Goal: Navigation & Orientation: Find specific page/section

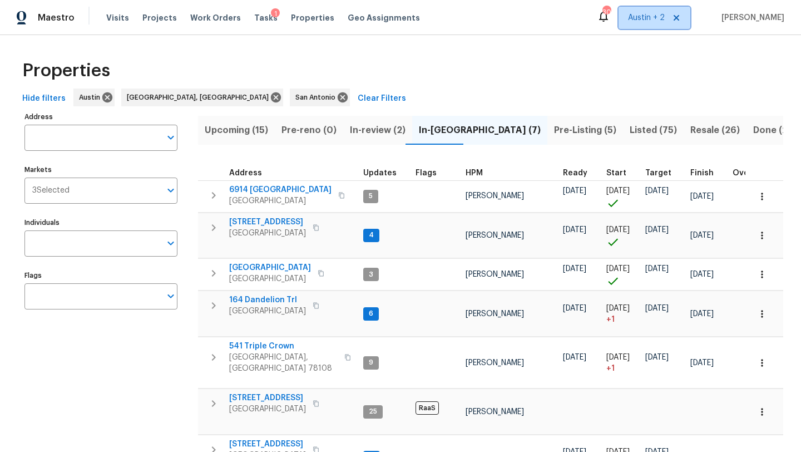
click at [647, 15] on span "Austin + 2" at bounding box center [646, 17] width 37 height 11
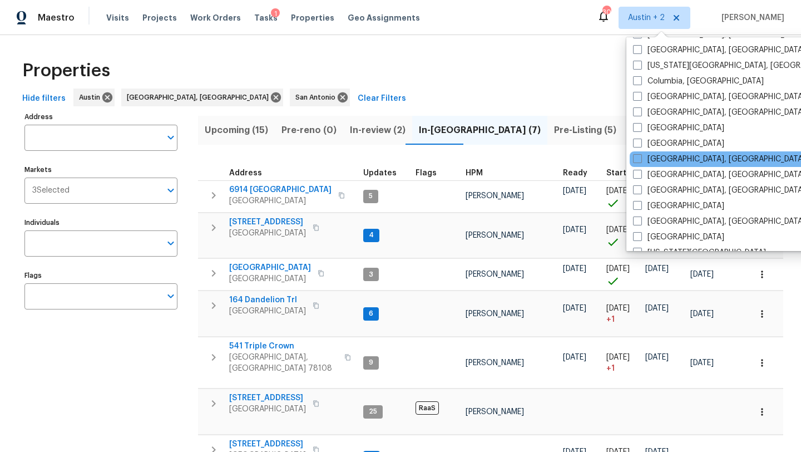
scroll to position [248, 0]
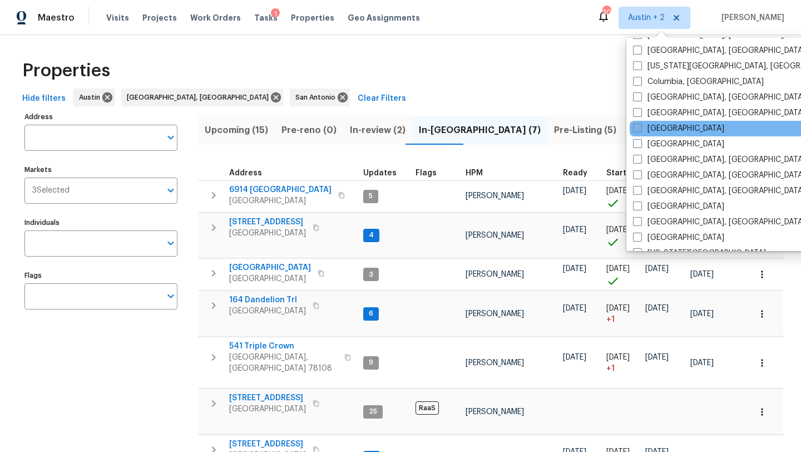
click at [662, 132] on label "Dallas" at bounding box center [678, 128] width 91 height 11
click at [640, 130] on input "Dallas" at bounding box center [636, 126] width 7 height 7
checkbox input "true"
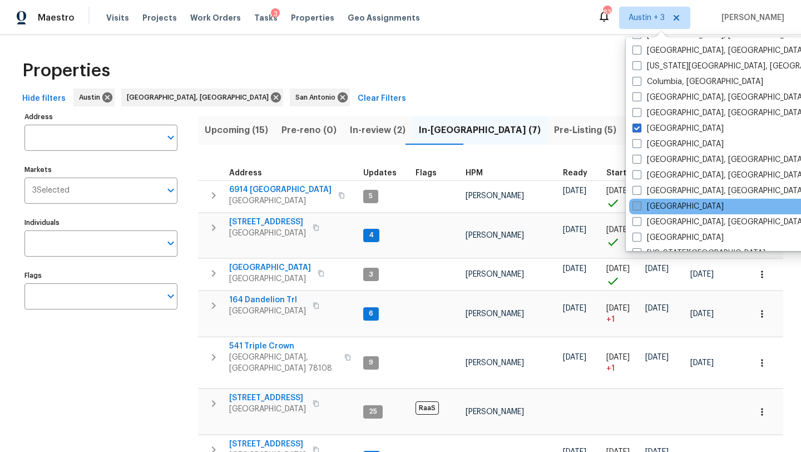
click at [671, 206] on label "[GEOGRAPHIC_DATA]" at bounding box center [678, 206] width 91 height 11
click at [640, 206] on input "[GEOGRAPHIC_DATA]" at bounding box center [636, 204] width 7 height 7
checkbox input "true"
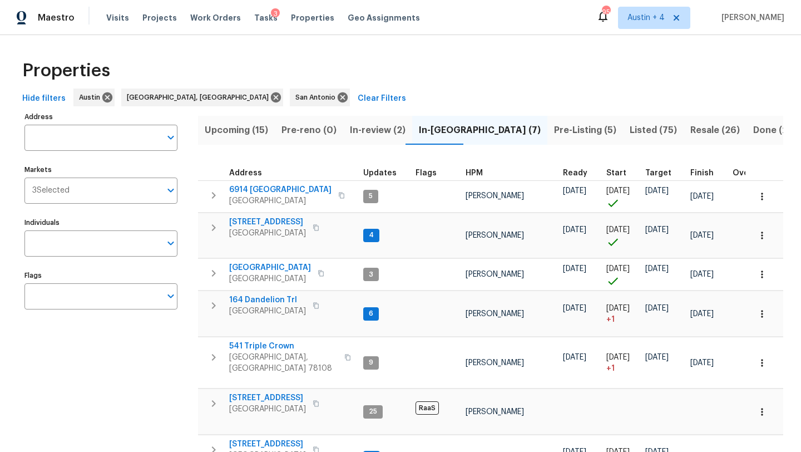
click at [424, 56] on div "Properties" at bounding box center [401, 71] width 766 height 36
click at [108, 200] on input "Markets" at bounding box center [115, 191] width 91 height 26
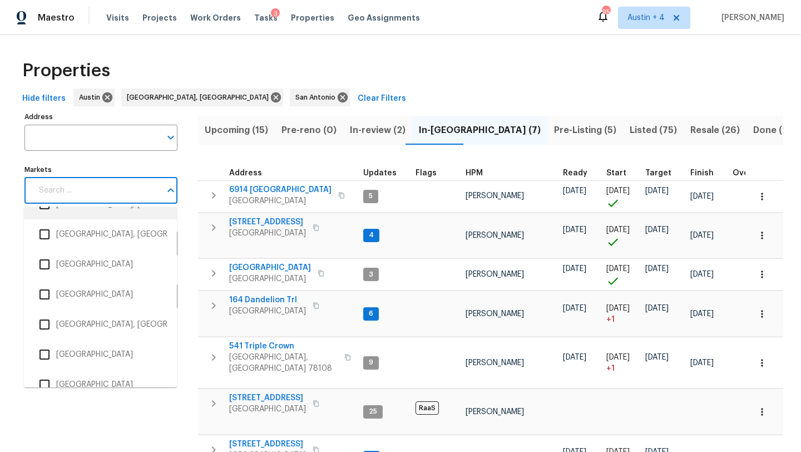
scroll to position [1949, 0]
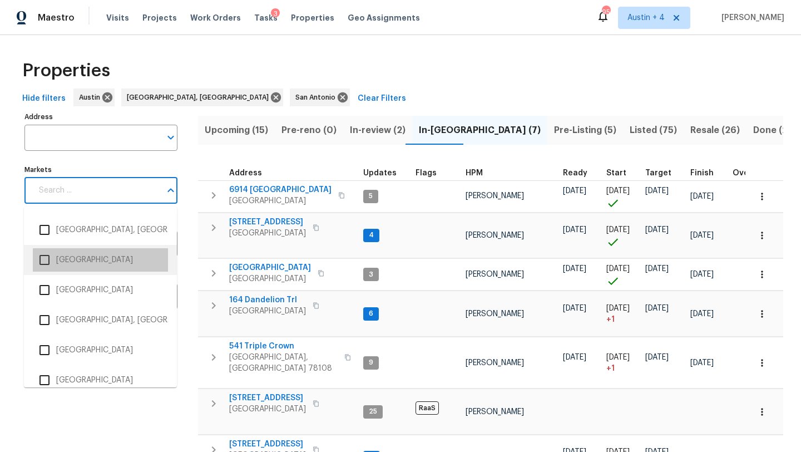
click at [68, 267] on li "[GEOGRAPHIC_DATA]" at bounding box center [100, 259] width 135 height 23
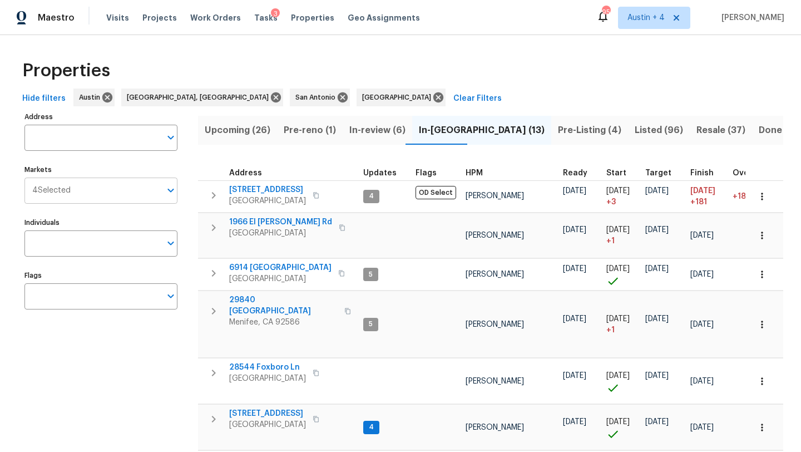
click at [155, 191] on input "Markets" at bounding box center [116, 191] width 90 height 26
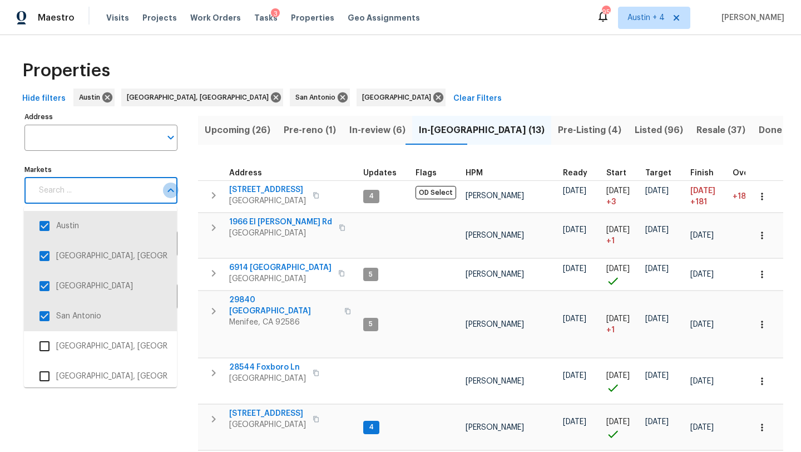
click at [169, 188] on icon "Close" at bounding box center [170, 190] width 13 height 13
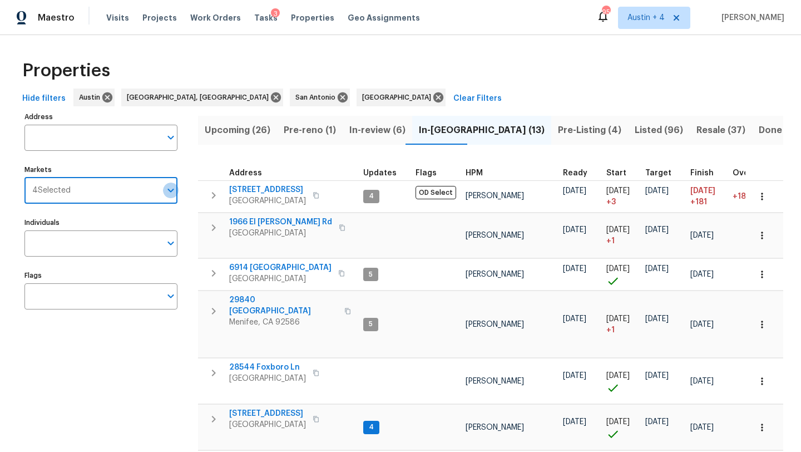
click at [169, 188] on icon "Open" at bounding box center [170, 190] width 13 height 13
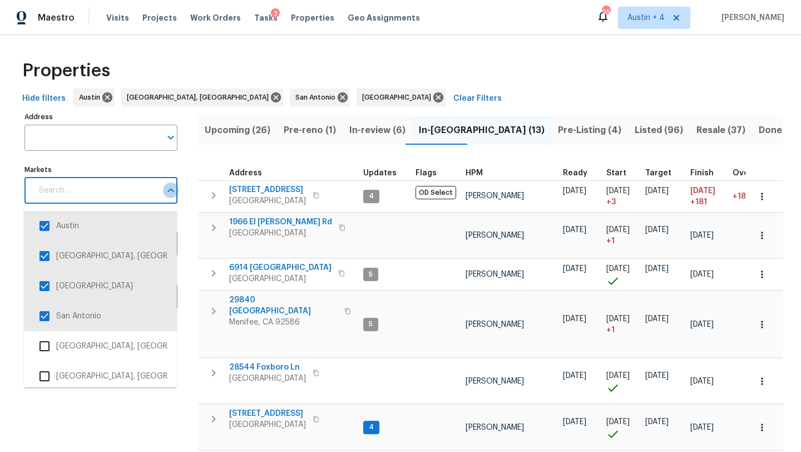
click at [170, 191] on icon "Close" at bounding box center [170, 190] width 13 height 13
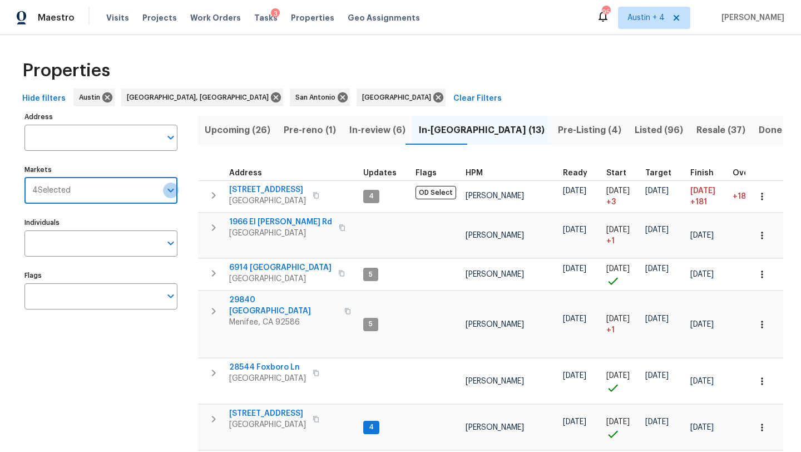
click at [170, 186] on icon "Open" at bounding box center [170, 190] width 13 height 13
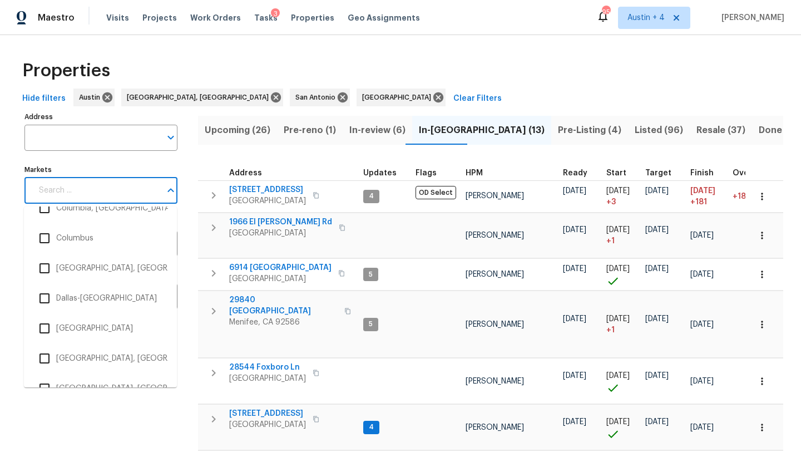
scroll to position [679, 0]
click at [110, 293] on li "Dallas-[GEOGRAPHIC_DATA]" at bounding box center [100, 298] width 135 height 23
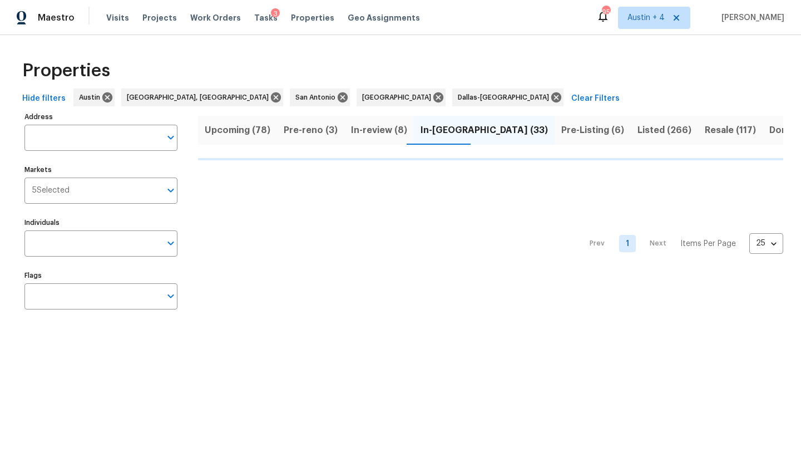
click at [401, 59] on div "Properties" at bounding box center [401, 71] width 766 height 36
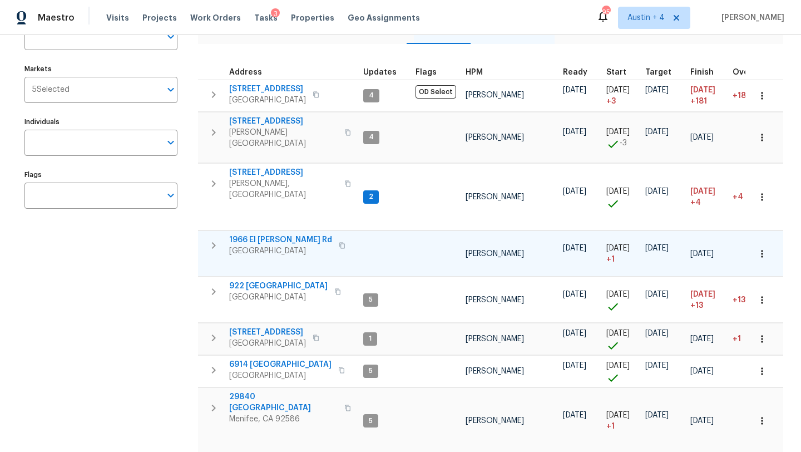
scroll to position [105, 0]
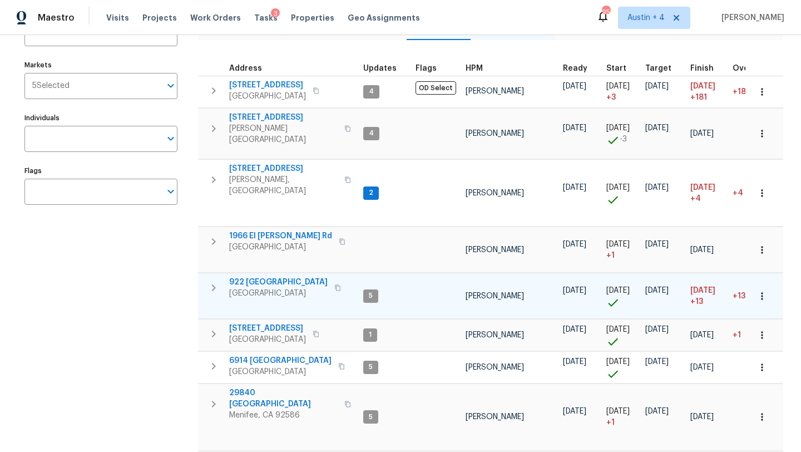
click at [249, 277] on span "922 Laguna Dr" at bounding box center [278, 282] width 98 height 11
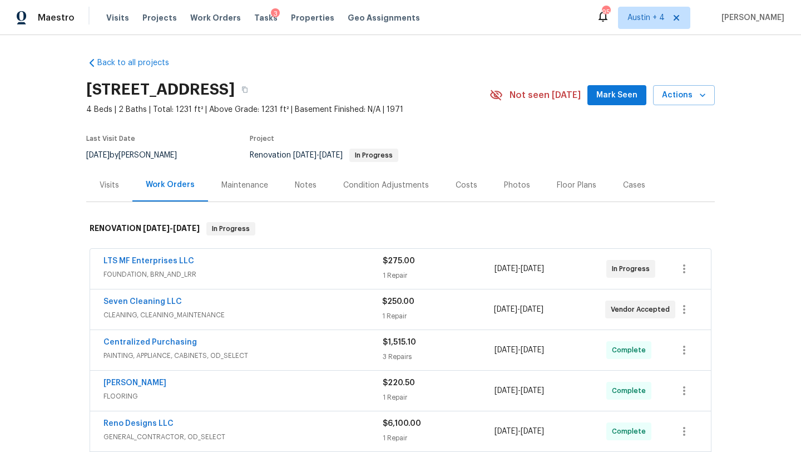
click at [615, 93] on span "Mark Seen" at bounding box center [617, 95] width 41 height 14
click at [307, 183] on div "Notes" at bounding box center [306, 185] width 22 height 11
click at [299, 16] on span "Properties" at bounding box center [312, 17] width 43 height 11
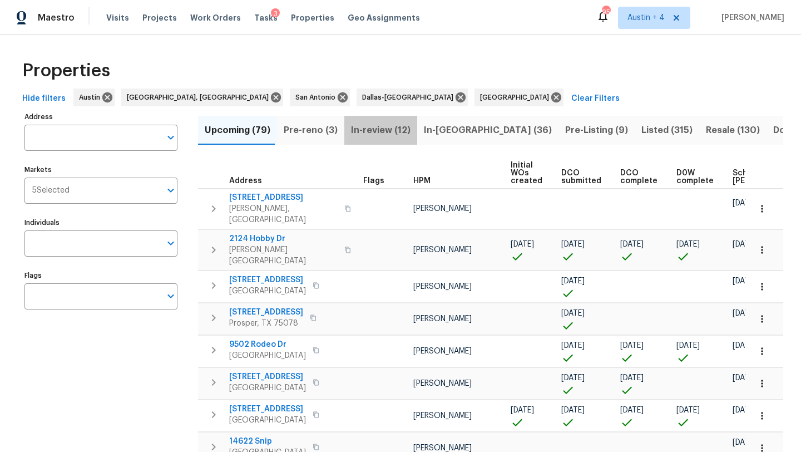
click at [378, 129] on span "In-review (12)" at bounding box center [381, 130] width 60 height 16
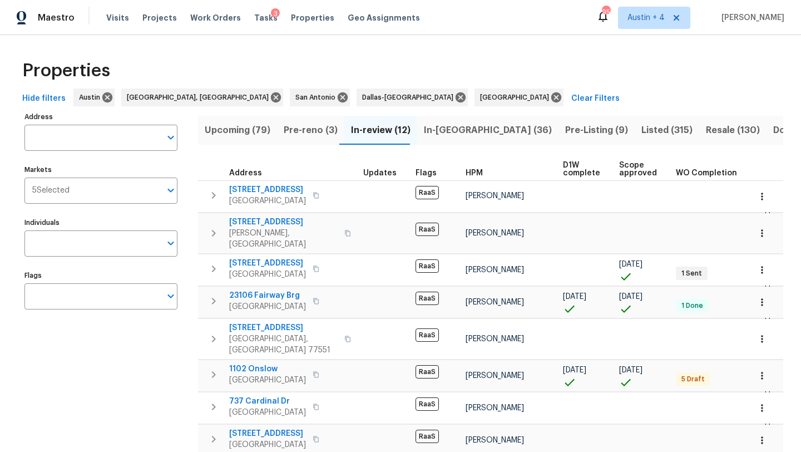
click at [447, 130] on span "In-[GEOGRAPHIC_DATA] (36)" at bounding box center [488, 130] width 128 height 16
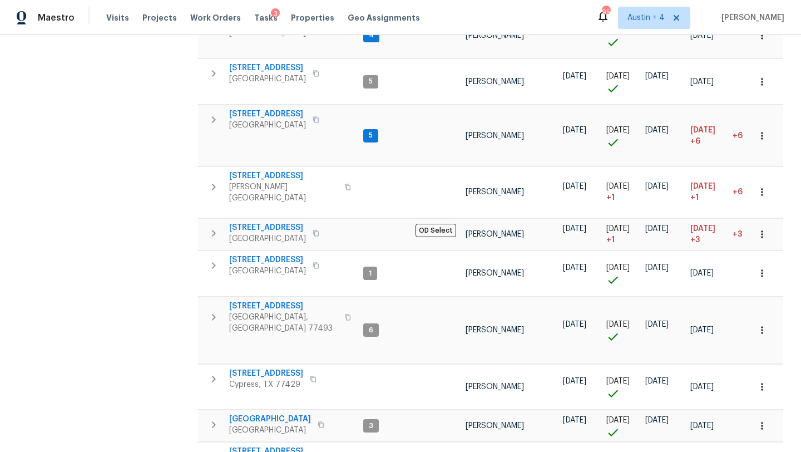
scroll to position [845, 0]
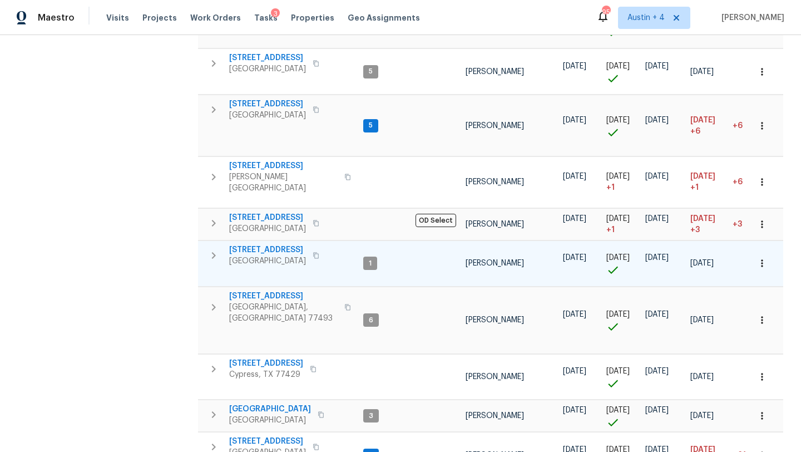
click at [273, 244] on span "[STREET_ADDRESS]" at bounding box center [267, 249] width 77 height 11
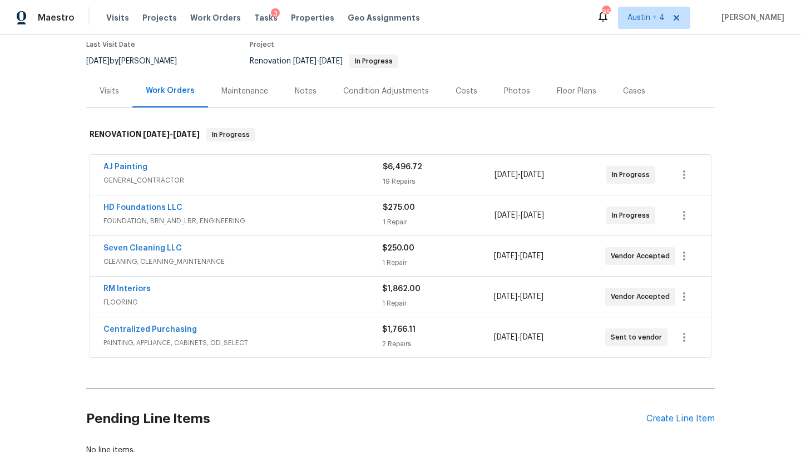
scroll to position [26, 0]
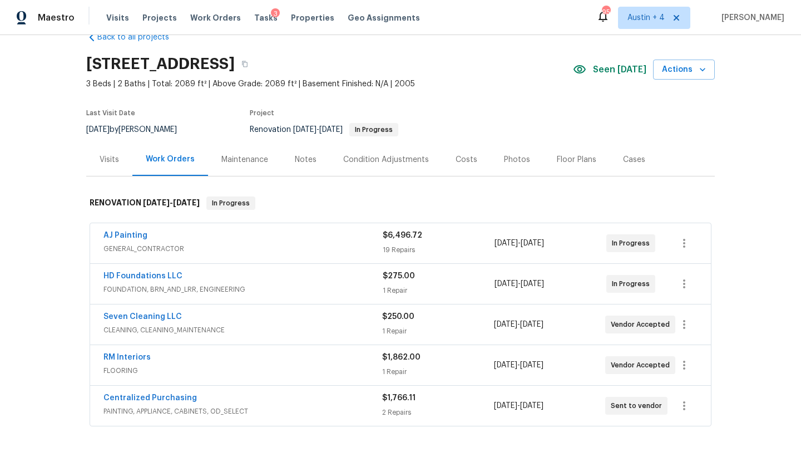
click at [313, 160] on div "Notes" at bounding box center [306, 159] width 22 height 11
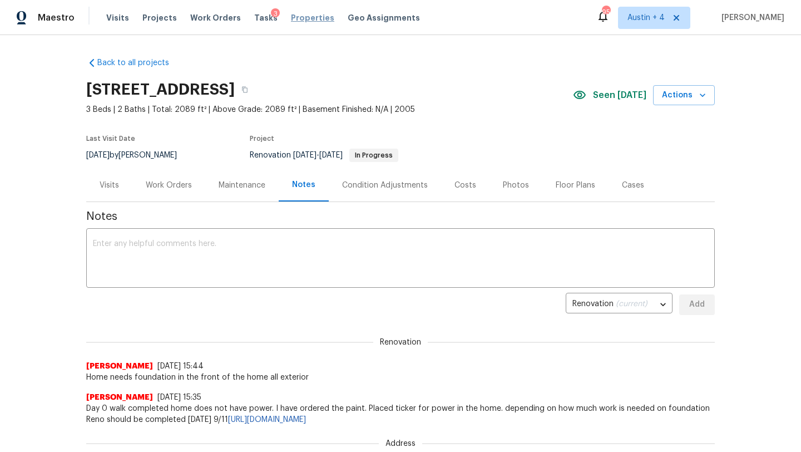
click at [302, 16] on span "Properties" at bounding box center [312, 17] width 43 height 11
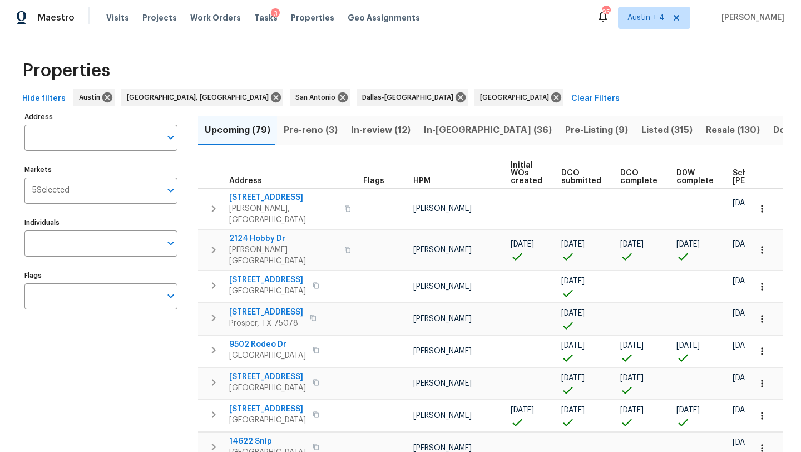
click at [445, 129] on span "In-[GEOGRAPHIC_DATA] (36)" at bounding box center [488, 130] width 128 height 16
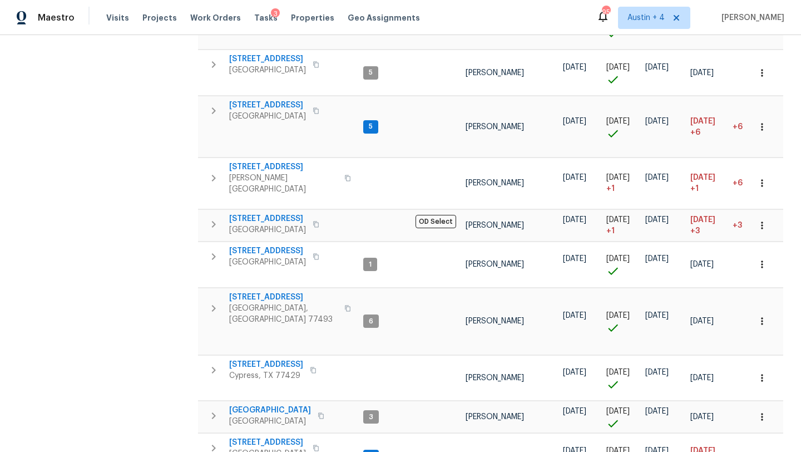
scroll to position [845, 0]
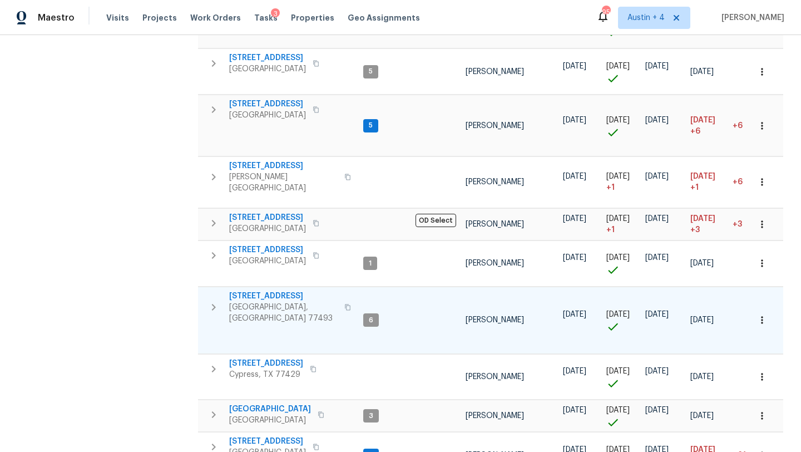
click at [423, 287] on td at bounding box center [436, 320] width 50 height 67
click at [295, 290] on span "2222 Princess Snow Cir" at bounding box center [283, 295] width 109 height 11
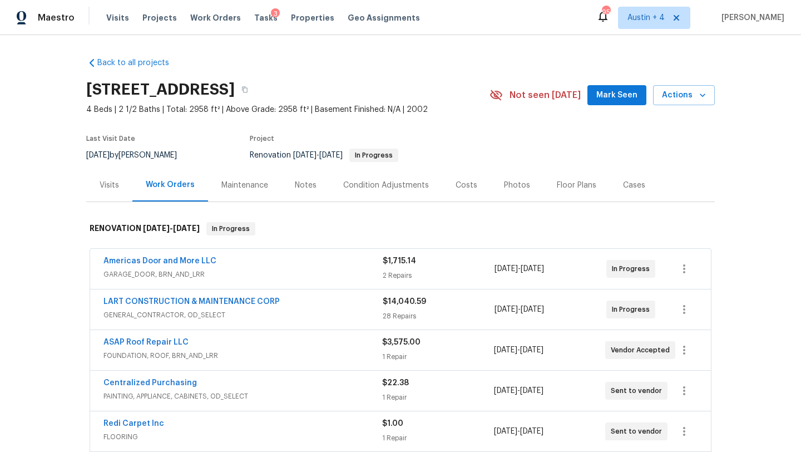
click at [308, 188] on div "Notes" at bounding box center [306, 185] width 22 height 11
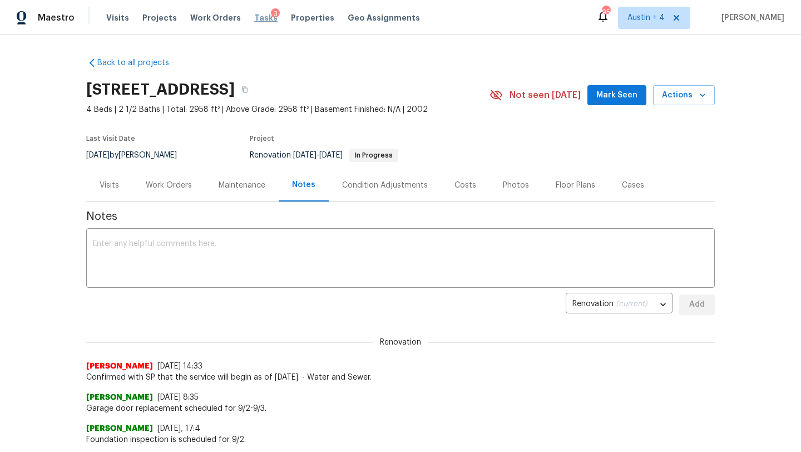
click at [255, 16] on span "Tasks" at bounding box center [265, 18] width 23 height 8
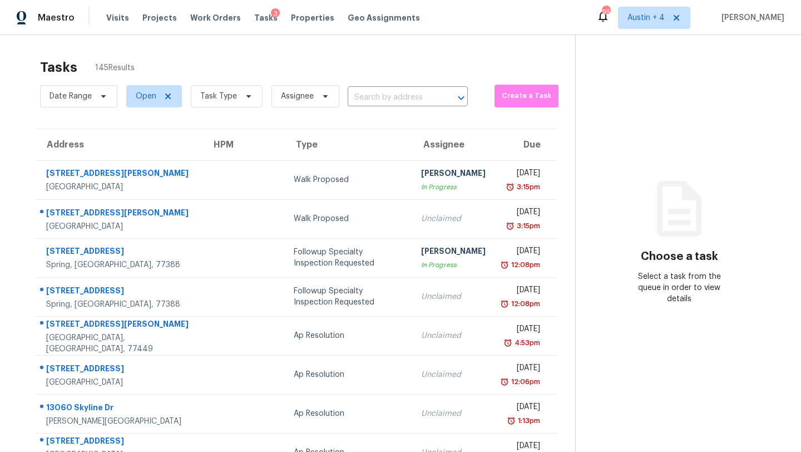
click at [291, 24] on div "Visits Projects Work Orders Tasks 3 Properties Geo Assignments" at bounding box center [269, 18] width 327 height 22
click at [294, 17] on span "Properties" at bounding box center [312, 17] width 43 height 11
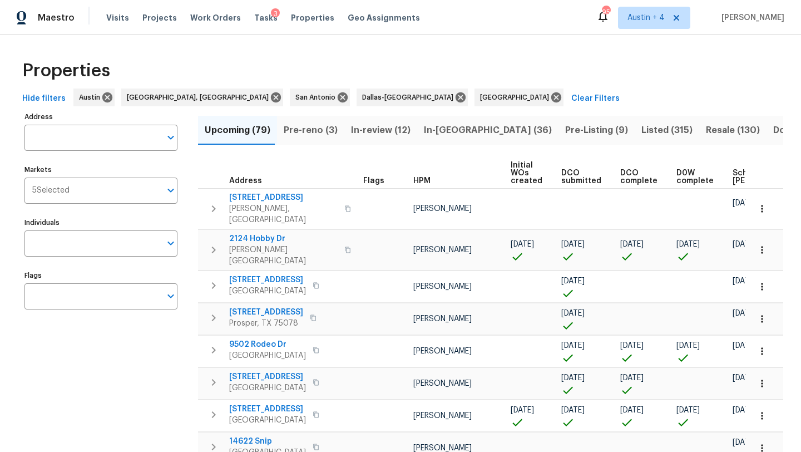
click at [444, 131] on span "In-[GEOGRAPHIC_DATA] (36)" at bounding box center [488, 130] width 128 height 16
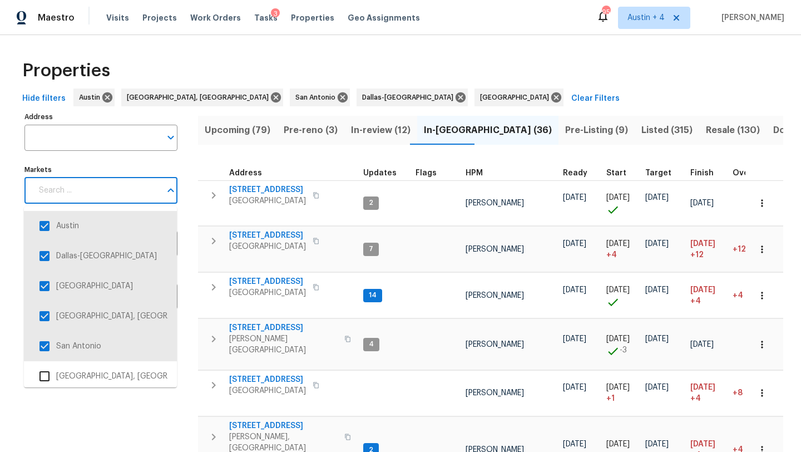
click at [125, 191] on input "Markets" at bounding box center [96, 191] width 129 height 26
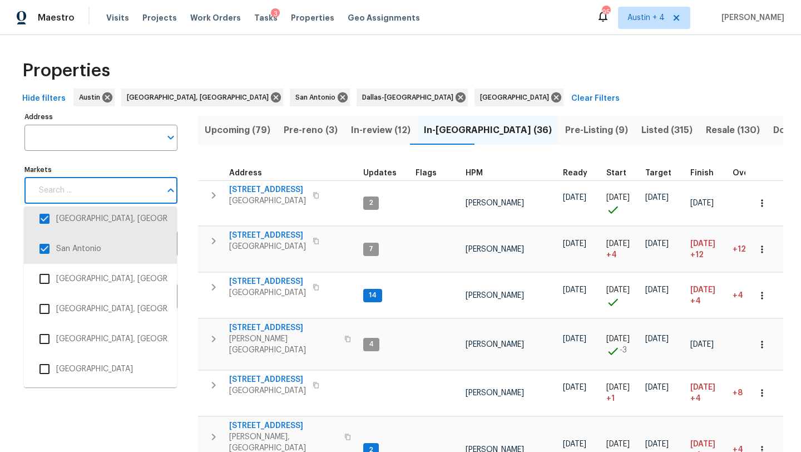
scroll to position [102, 0]
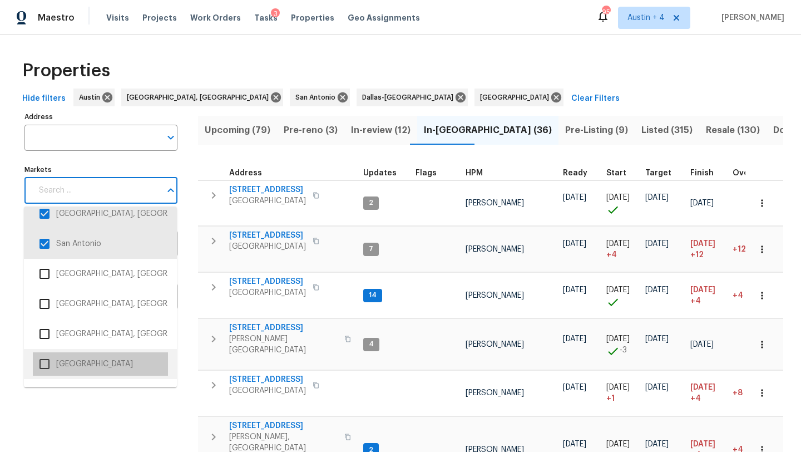
click at [88, 359] on li "[GEOGRAPHIC_DATA]" at bounding box center [100, 363] width 135 height 23
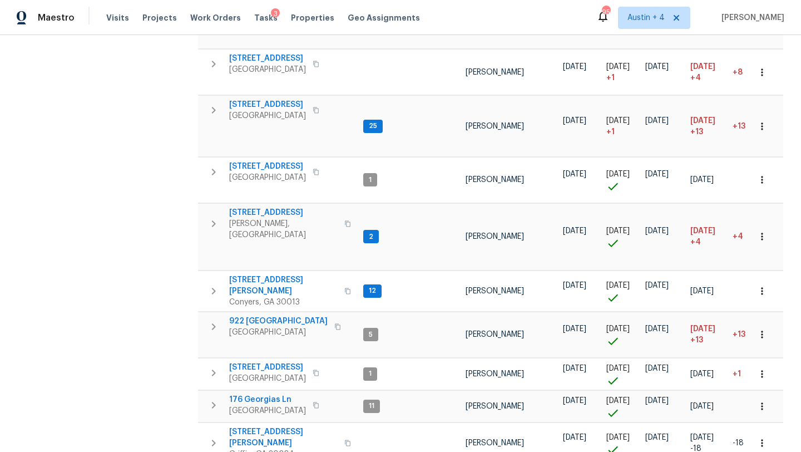
scroll to position [832, 0]
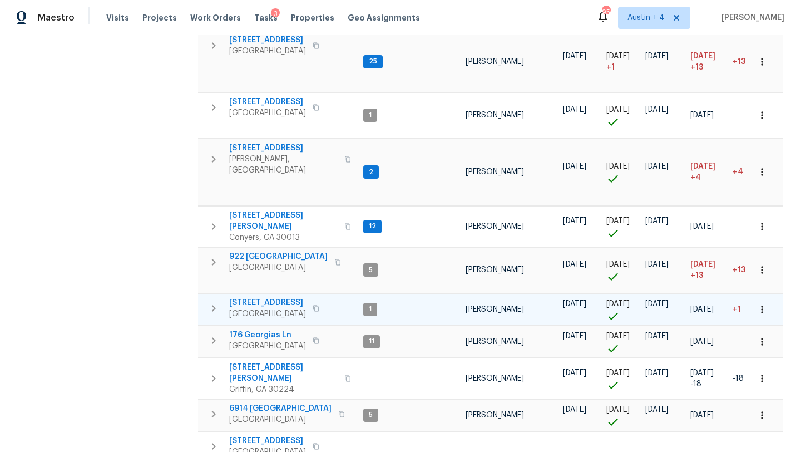
click at [266, 297] on span "[STREET_ADDRESS]" at bounding box center [267, 302] width 77 height 11
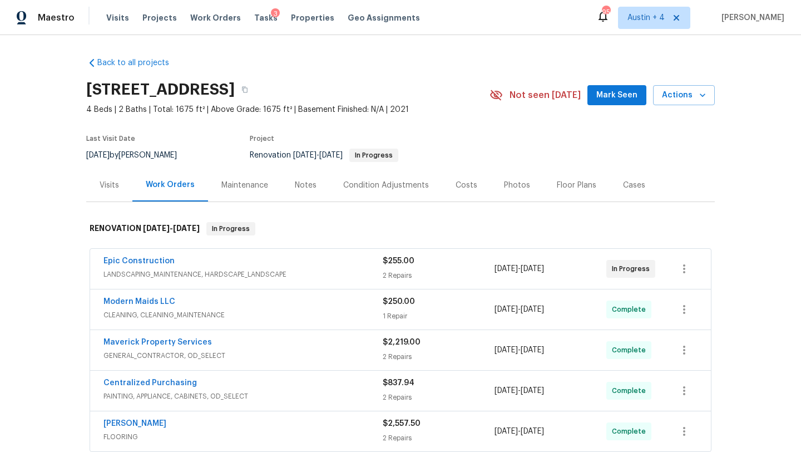
click at [302, 184] on div "Notes" at bounding box center [306, 185] width 22 height 11
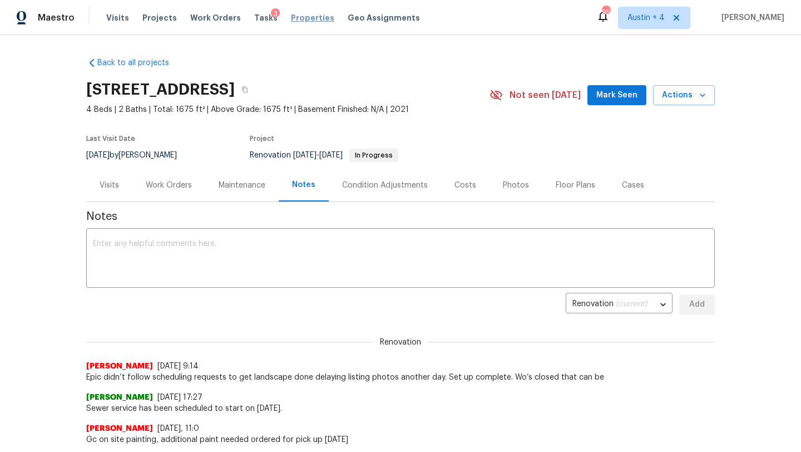
click at [292, 19] on span "Properties" at bounding box center [312, 17] width 43 height 11
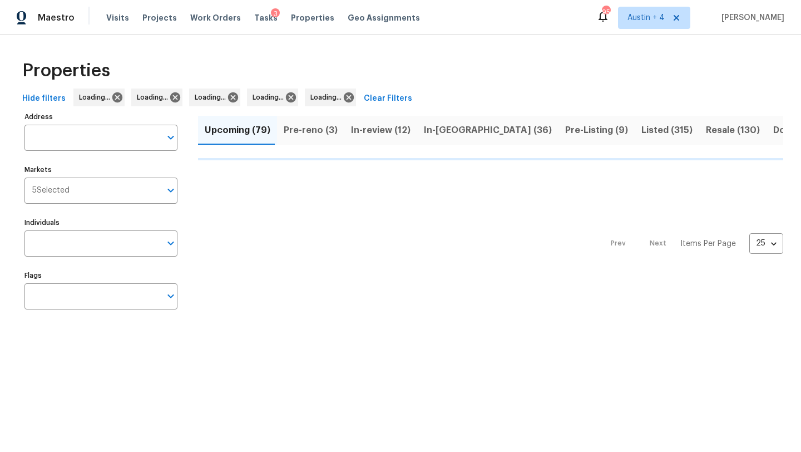
click at [457, 132] on span "In-[GEOGRAPHIC_DATA] (36)" at bounding box center [488, 130] width 128 height 16
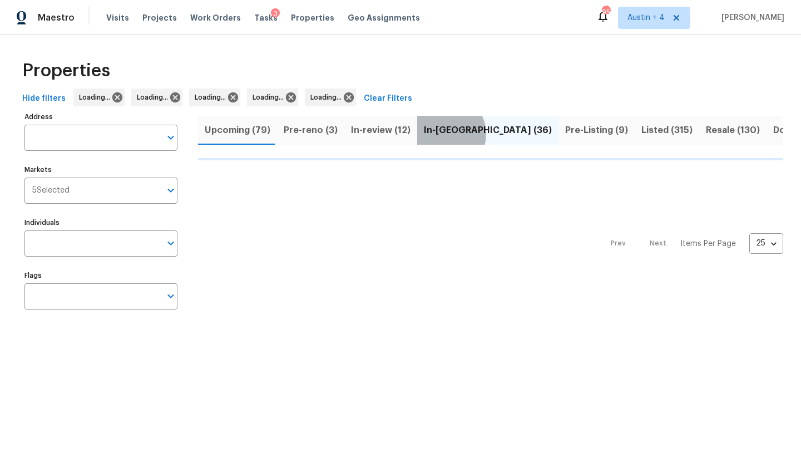
click at [438, 134] on span "In-reno (36)" at bounding box center [488, 130] width 128 height 16
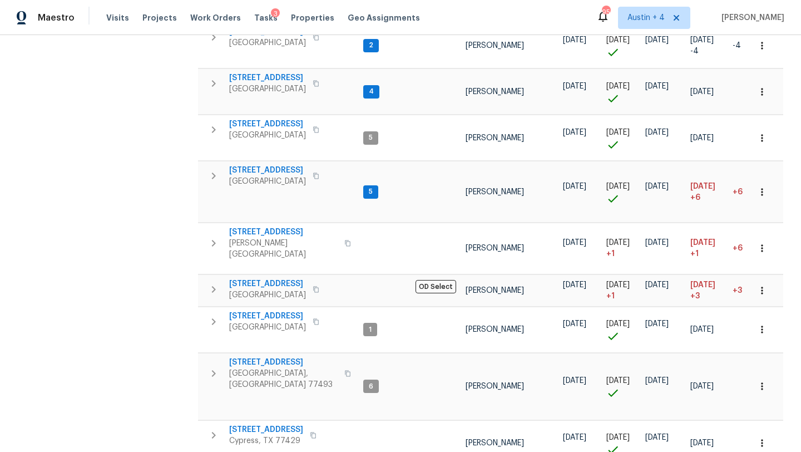
scroll to position [845, 0]
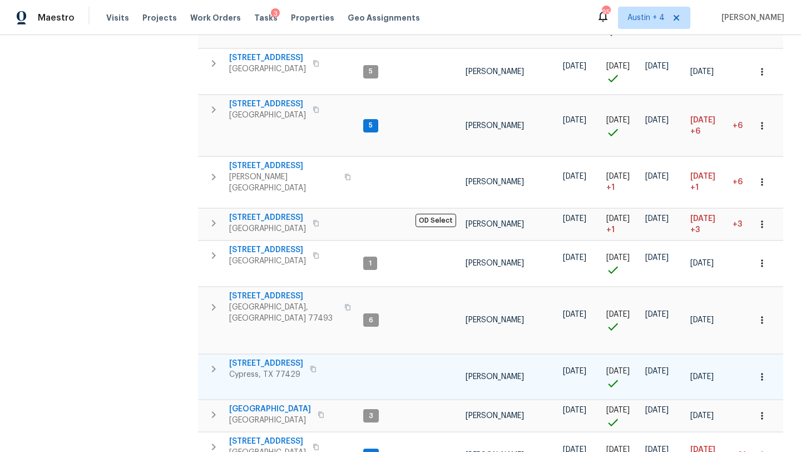
click at [272, 358] on span "14018 Fair Glade Ln" at bounding box center [266, 363] width 74 height 11
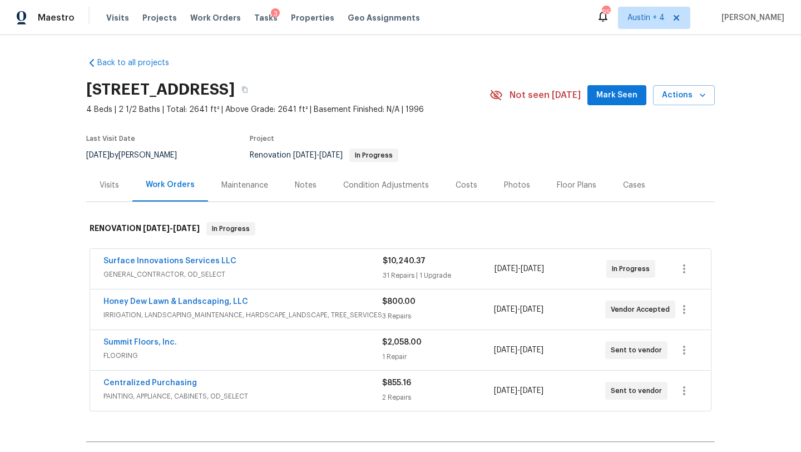
click at [302, 185] on div "Notes" at bounding box center [306, 185] width 22 height 11
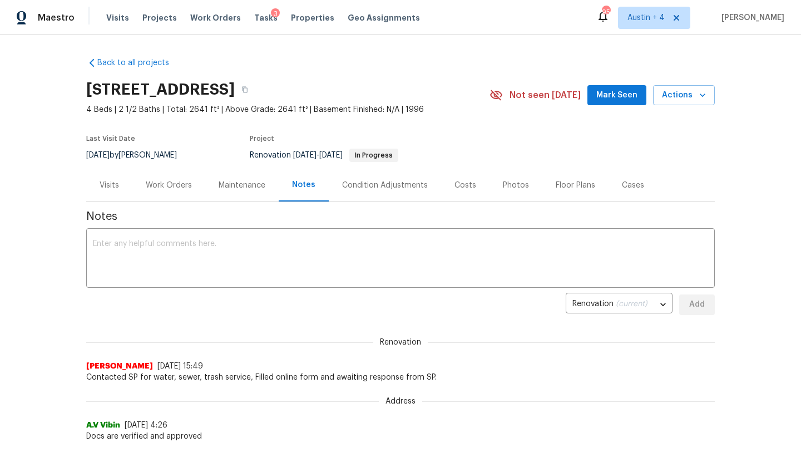
click at [186, 176] on div "Work Orders" at bounding box center [168, 185] width 73 height 33
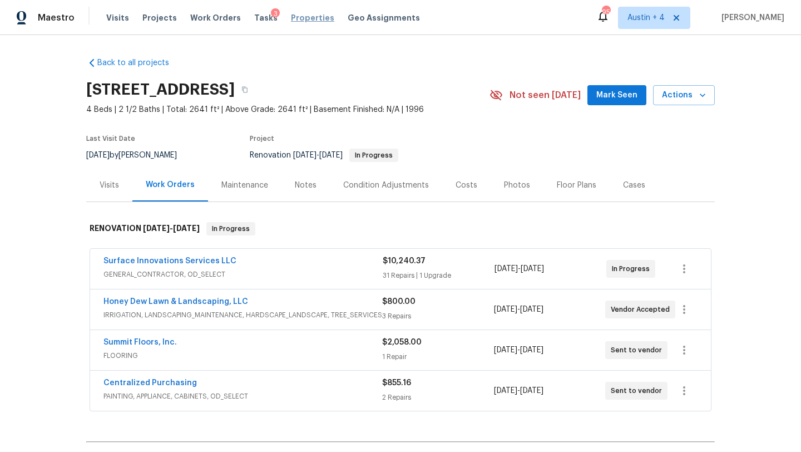
click at [291, 17] on span "Properties" at bounding box center [312, 17] width 43 height 11
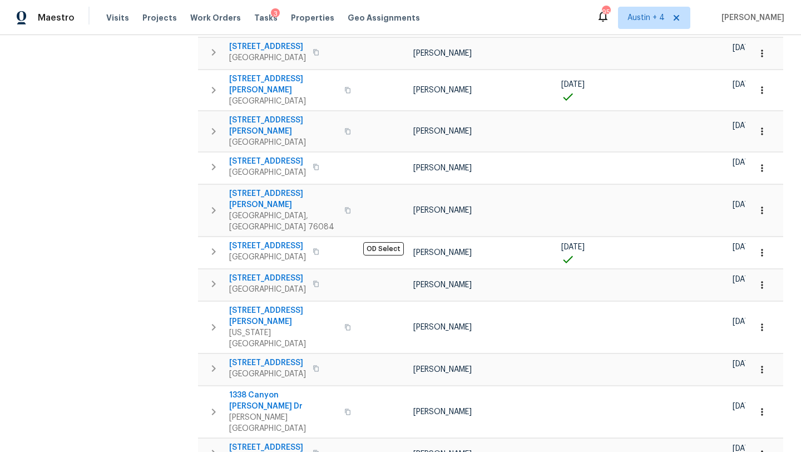
scroll to position [588, 0]
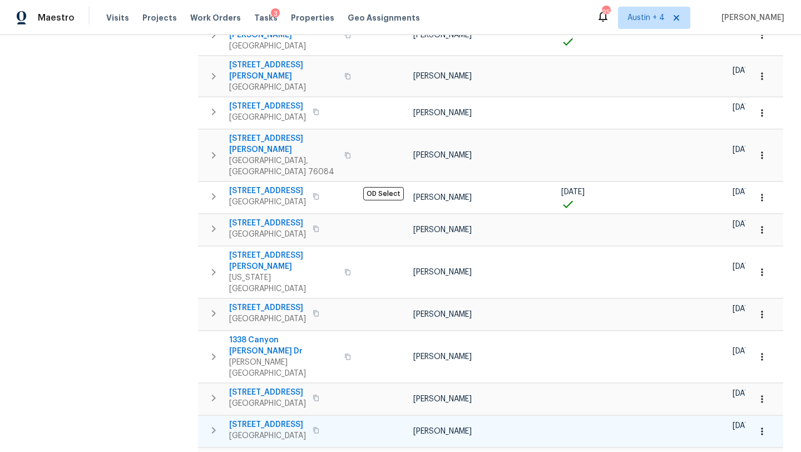
click at [275, 419] on span "[STREET_ADDRESS]" at bounding box center [267, 424] width 77 height 11
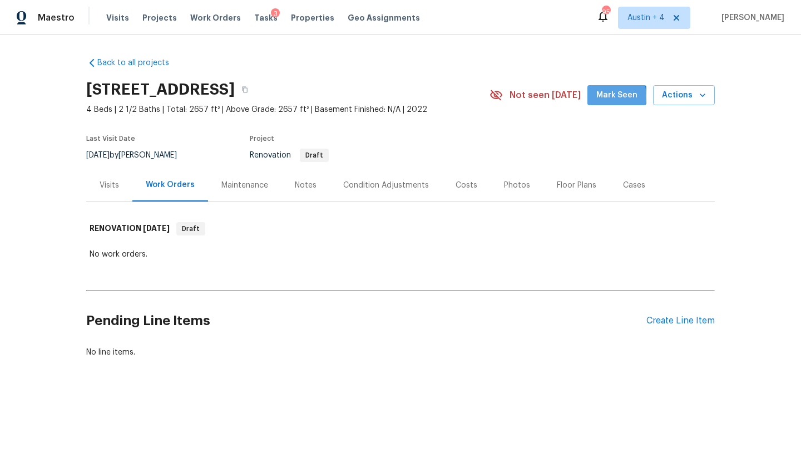
click at [606, 96] on span "Mark Seen" at bounding box center [617, 95] width 41 height 14
click at [307, 185] on div "Notes" at bounding box center [306, 185] width 22 height 11
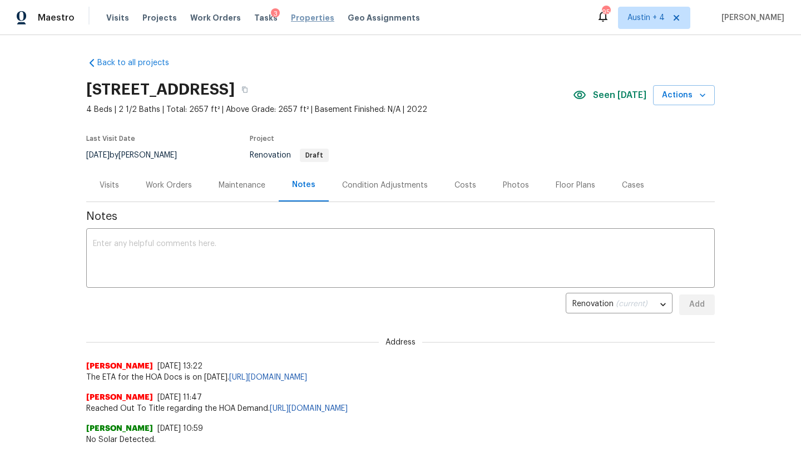
click at [303, 17] on span "Properties" at bounding box center [312, 17] width 43 height 11
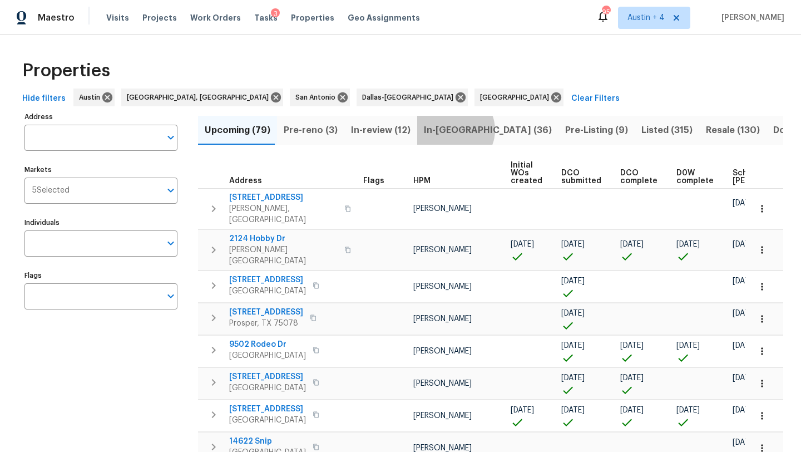
click at [447, 130] on span "In-[GEOGRAPHIC_DATA] (36)" at bounding box center [488, 130] width 128 height 16
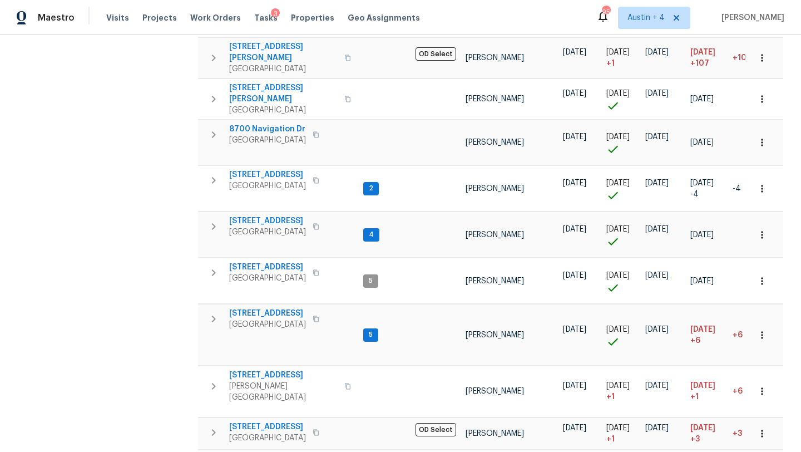
scroll to position [845, 0]
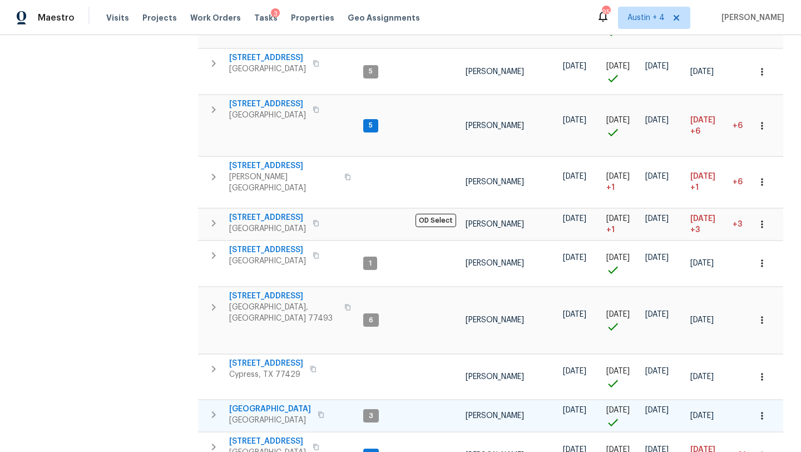
click at [290, 403] on span "[GEOGRAPHIC_DATA]" at bounding box center [270, 408] width 82 height 11
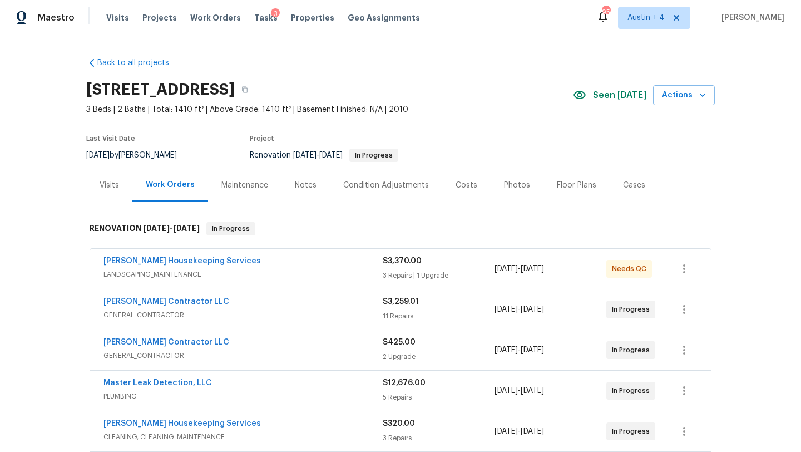
click at [300, 175] on div "Notes" at bounding box center [306, 185] width 48 height 33
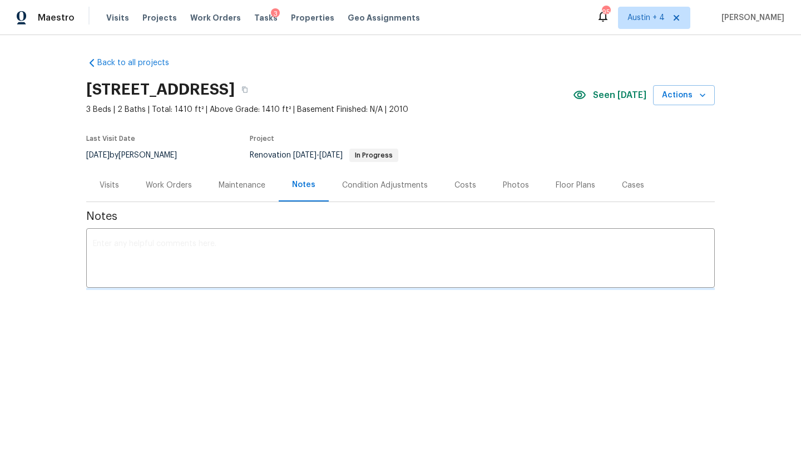
click at [300, 178] on div "Notes" at bounding box center [304, 185] width 50 height 33
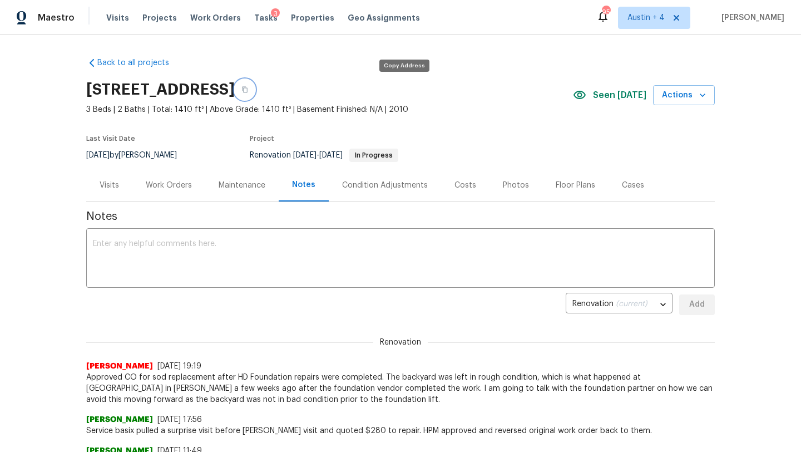
click at [248, 91] on icon "button" at bounding box center [244, 89] width 7 height 7
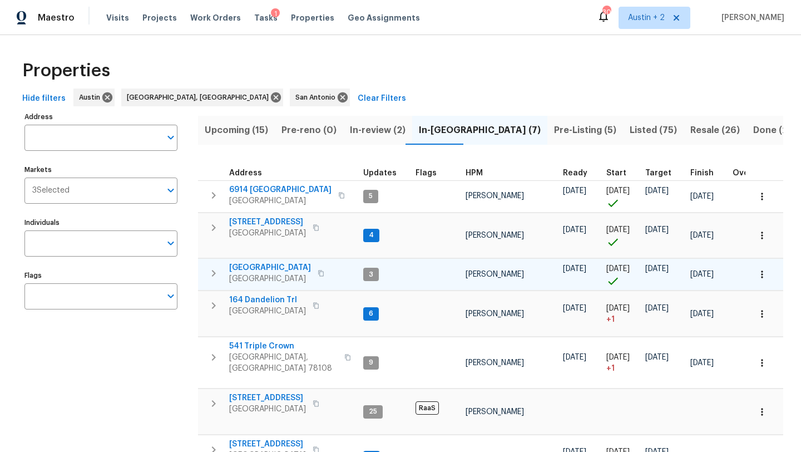
scroll to position [68, 0]
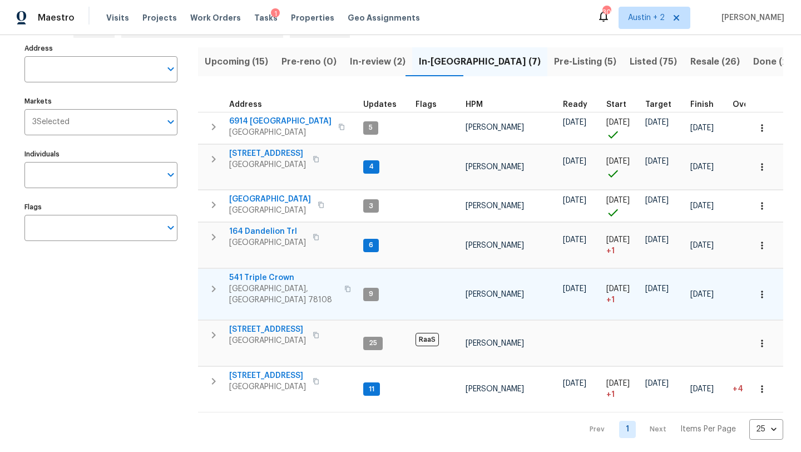
click at [270, 281] on span "541 Triple Crown" at bounding box center [283, 277] width 109 height 11
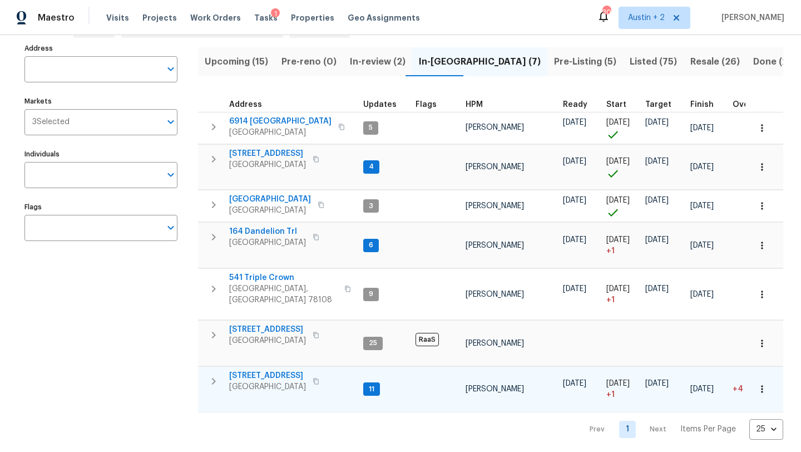
click at [245, 370] on span "727 Blue Oak Cir" at bounding box center [267, 375] width 77 height 11
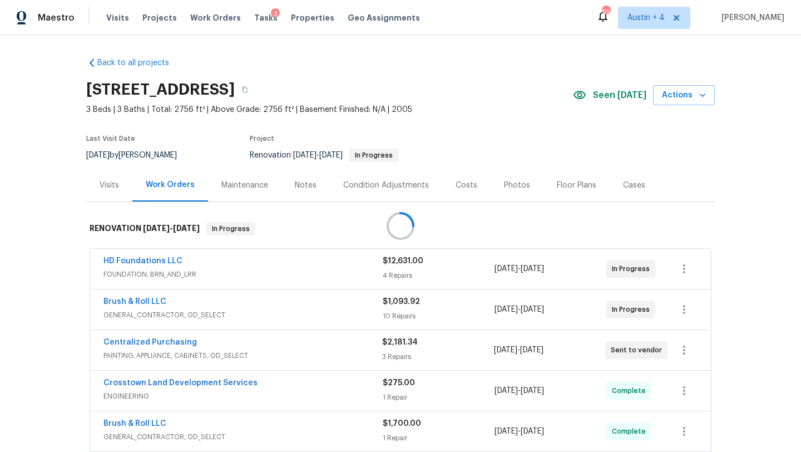
click at [301, 190] on div at bounding box center [400, 226] width 801 height 452
click at [302, 180] on div "Notes" at bounding box center [306, 185] width 22 height 11
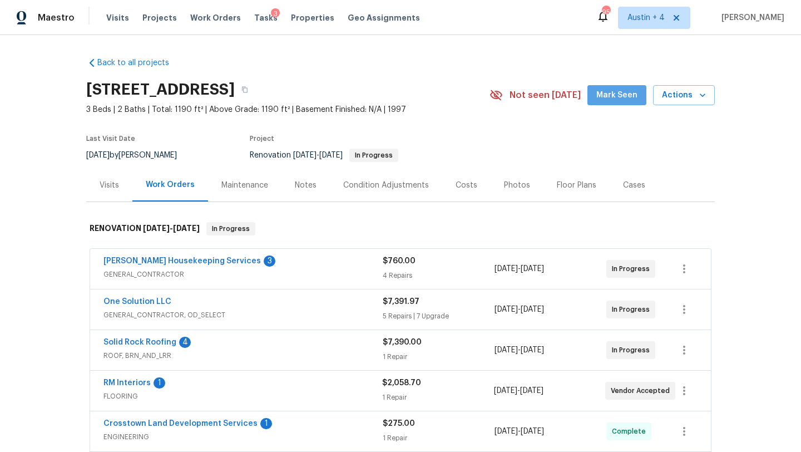
click at [629, 97] on span "Mark Seen" at bounding box center [617, 95] width 41 height 14
click at [309, 180] on div "Notes" at bounding box center [306, 185] width 22 height 11
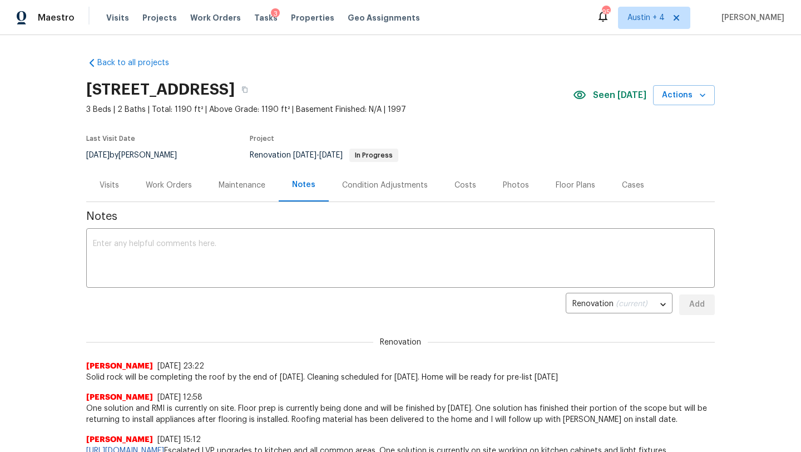
click at [459, 182] on div "Costs" at bounding box center [466, 185] width 22 height 11
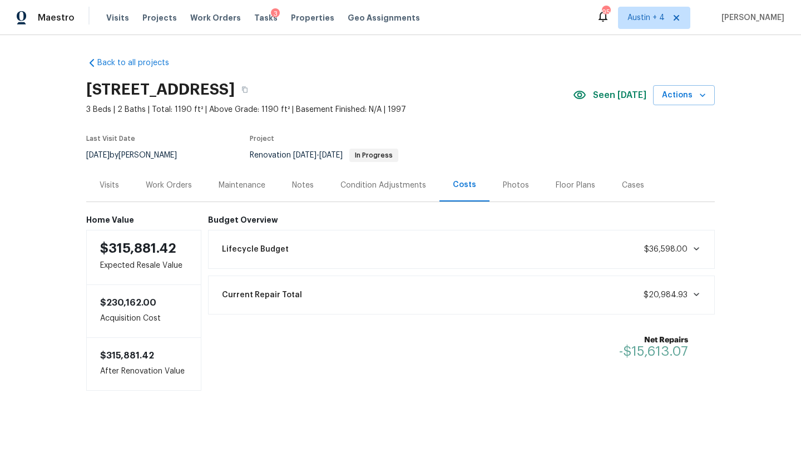
click at [170, 187] on div "Work Orders" at bounding box center [169, 185] width 46 height 11
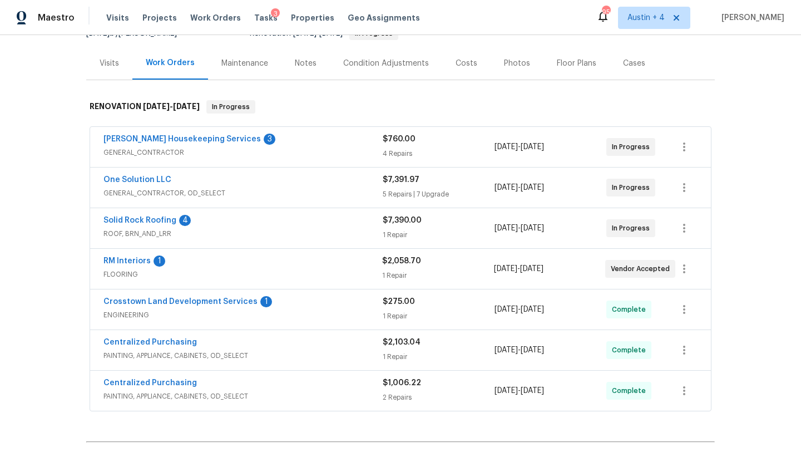
scroll to position [103, 0]
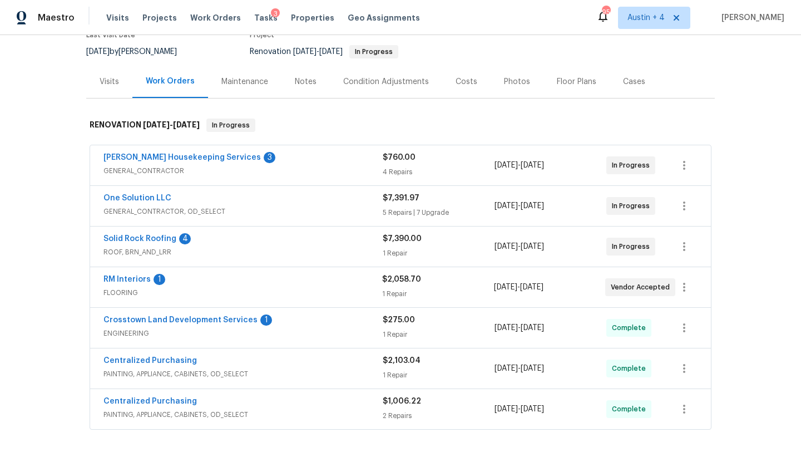
click at [303, 83] on div "Notes" at bounding box center [306, 81] width 22 height 11
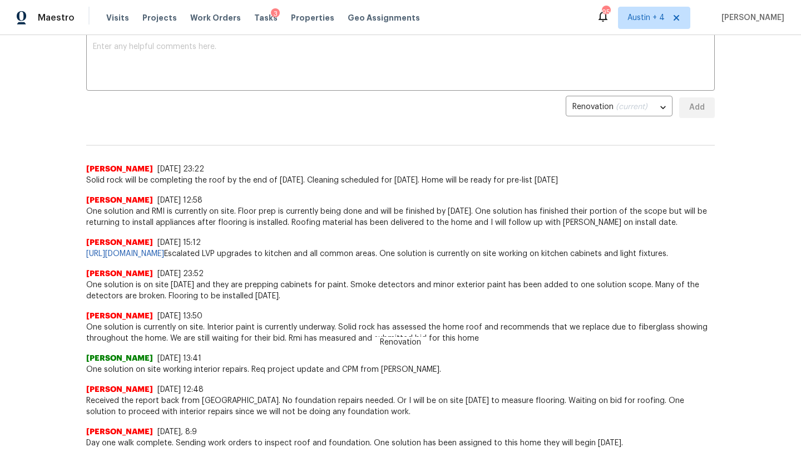
scroll to position [203, 0]
